Goal: Transaction & Acquisition: Purchase product/service

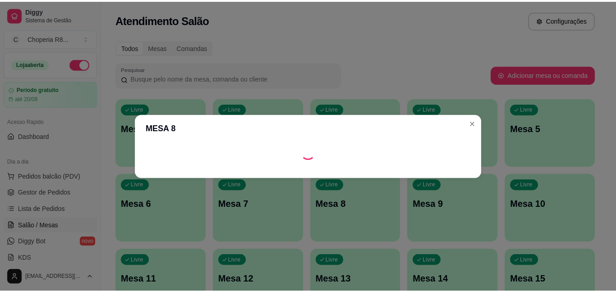
scroll to position [46, 0]
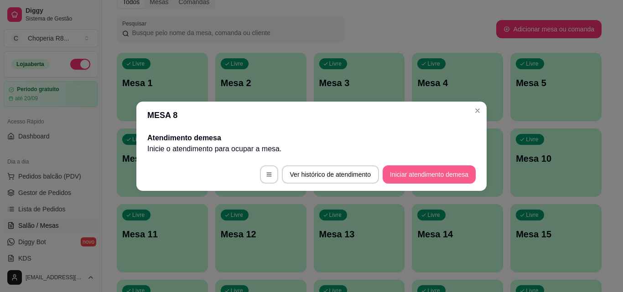
click at [436, 170] on button "Iniciar atendimento de mesa" at bounding box center [428, 174] width 93 height 18
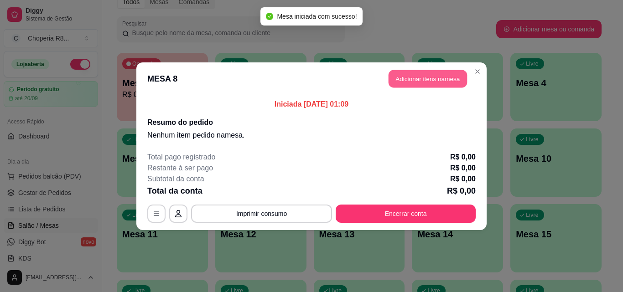
click at [445, 82] on button "Adicionar itens na mesa" at bounding box center [427, 79] width 78 height 18
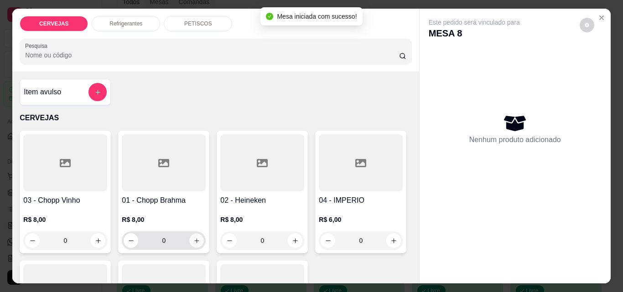
click at [190, 240] on button "increase-product-quantity" at bounding box center [197, 241] width 14 height 14
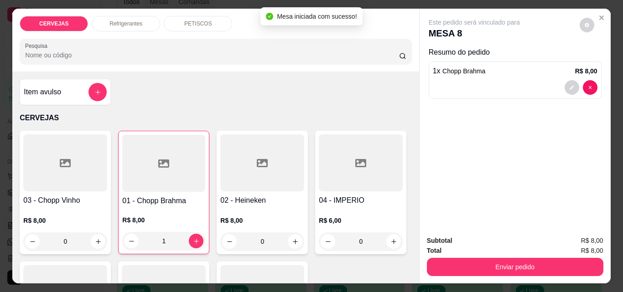
drag, startPoint x: 178, startPoint y: 234, endPoint x: 152, endPoint y: 245, distance: 27.8
click at [152, 245] on input "1" at bounding box center [164, 241] width 50 height 18
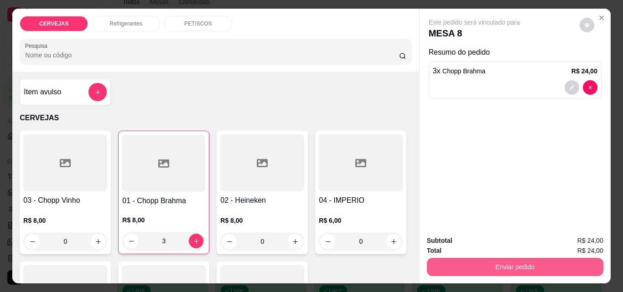
type input "3"
click at [493, 261] on button "Enviar pedido" at bounding box center [515, 267] width 176 height 18
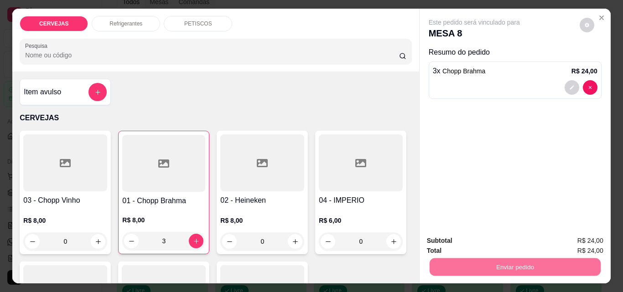
click at [480, 237] on button "Não registrar e enviar pedido" at bounding box center [484, 240] width 95 height 17
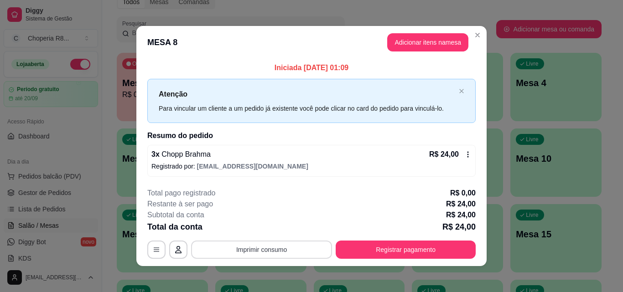
click at [293, 246] on button "Imprimir consumo" at bounding box center [261, 250] width 141 height 18
click at [270, 233] on button "IMPRESSORA" at bounding box center [261, 229] width 66 height 15
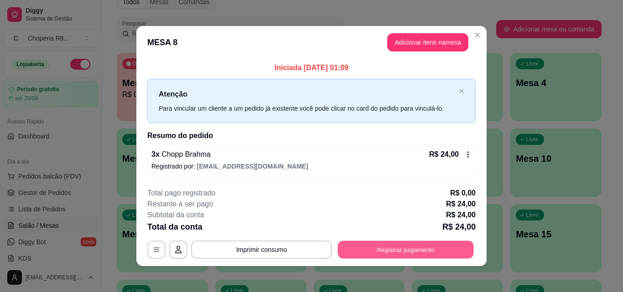
click at [397, 247] on button "Registrar pagamento" at bounding box center [406, 250] width 136 height 18
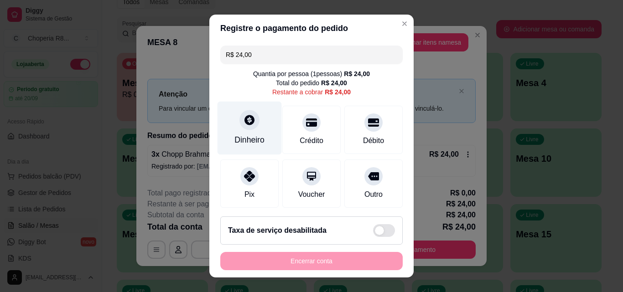
click at [254, 129] on div "Dinheiro" at bounding box center [249, 128] width 64 height 53
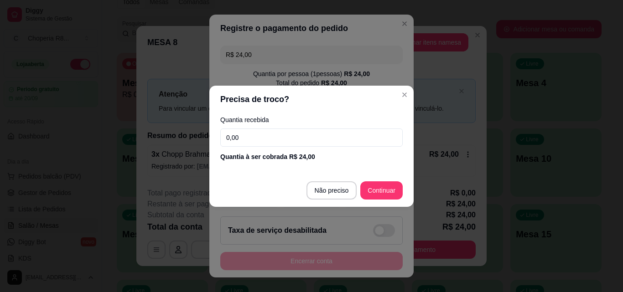
drag, startPoint x: 283, startPoint y: 144, endPoint x: 180, endPoint y: 127, distance: 104.8
click at [180, 127] on div "Precisa de troco? Quantia recebida 0,00 Quantia à ser cobrada R$ 24,00 Não prec…" at bounding box center [311, 146] width 623 height 292
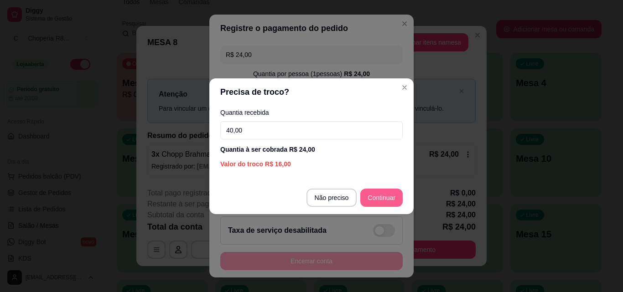
type input "40,00"
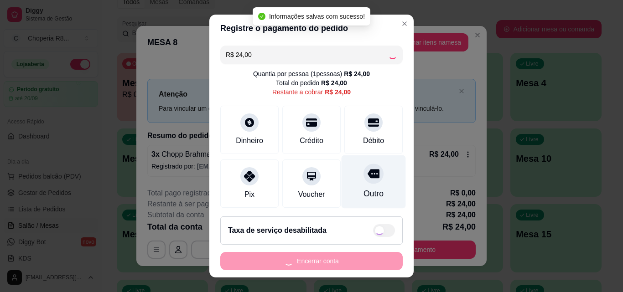
type input "R$ 0,00"
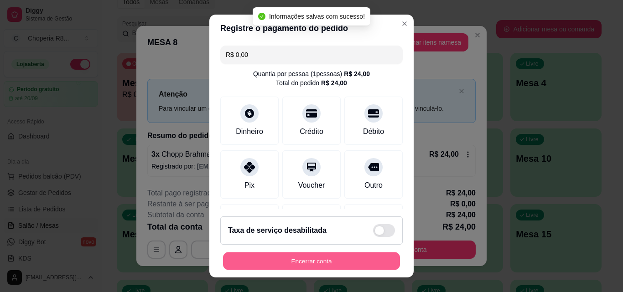
click at [279, 268] on button "Encerrar conta" at bounding box center [311, 261] width 177 height 18
